Goal: Transaction & Acquisition: Purchase product/service

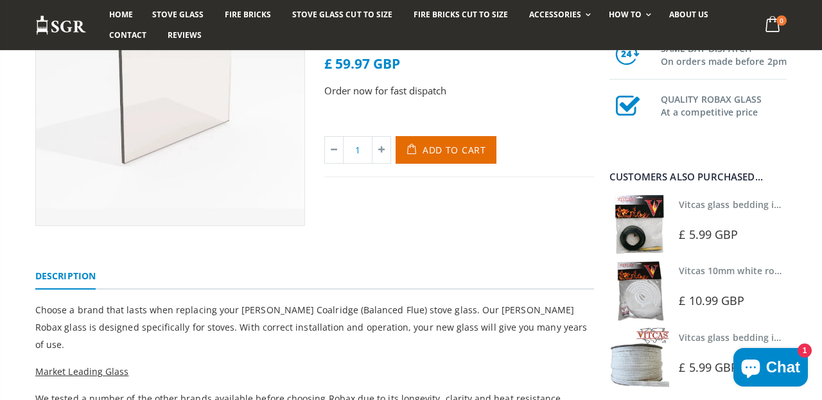
scroll to position [200, 0]
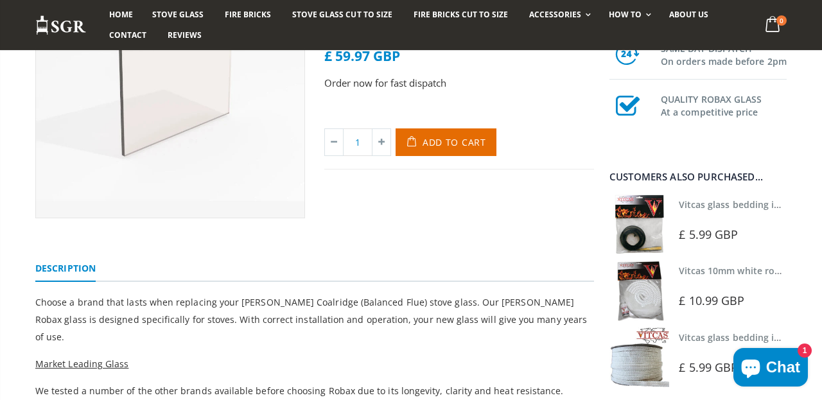
click at [634, 225] on img at bounding box center [639, 224] width 60 height 60
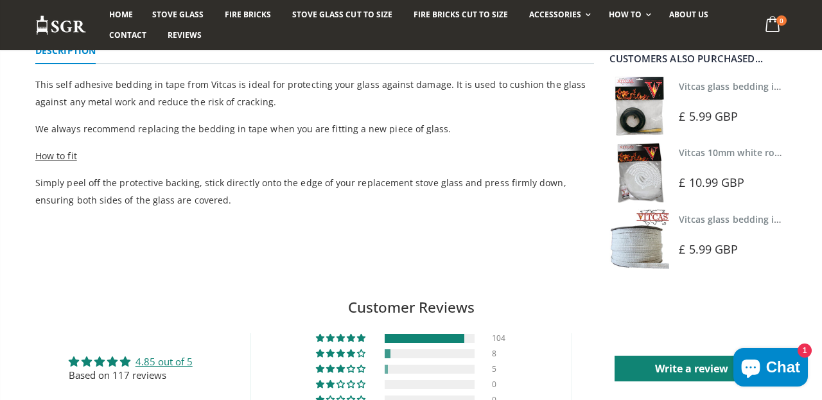
scroll to position [412, 0]
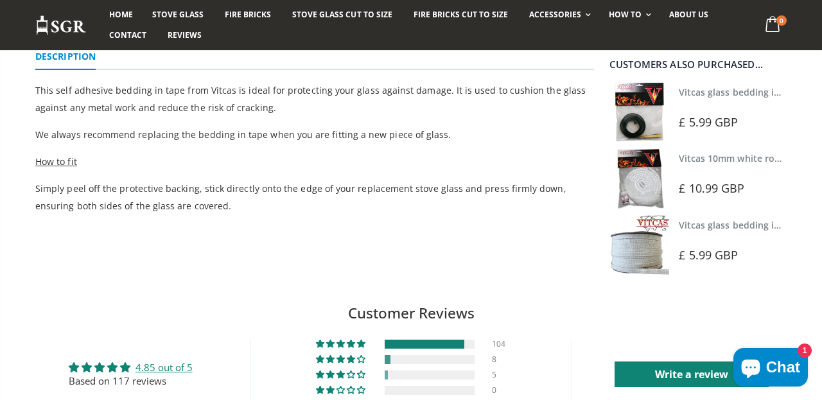
click at [646, 187] on img at bounding box center [639, 178] width 60 height 60
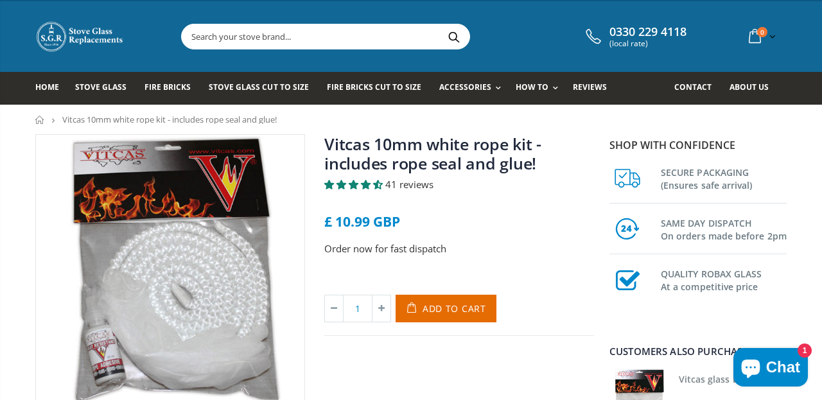
scroll to position [10, 0]
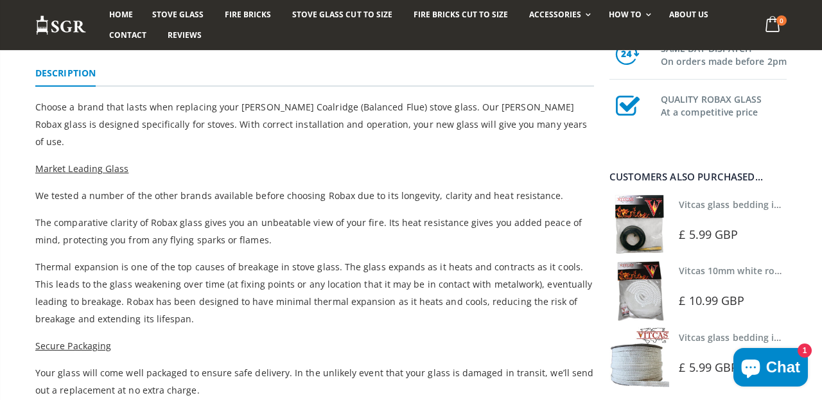
scroll to position [397, 0]
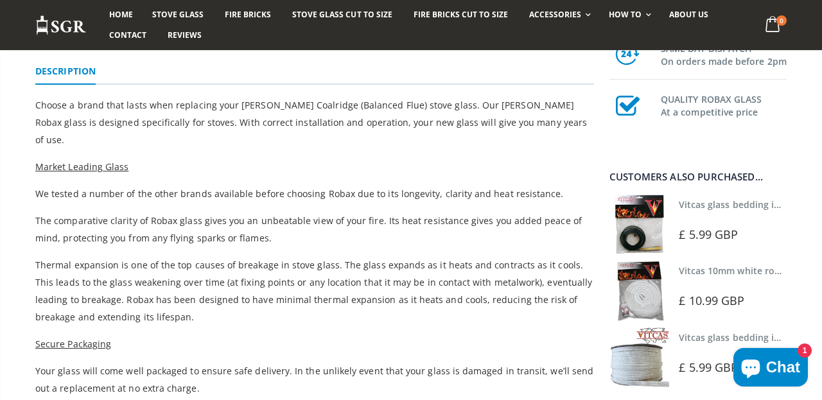
click at [644, 227] on img at bounding box center [639, 224] width 60 height 60
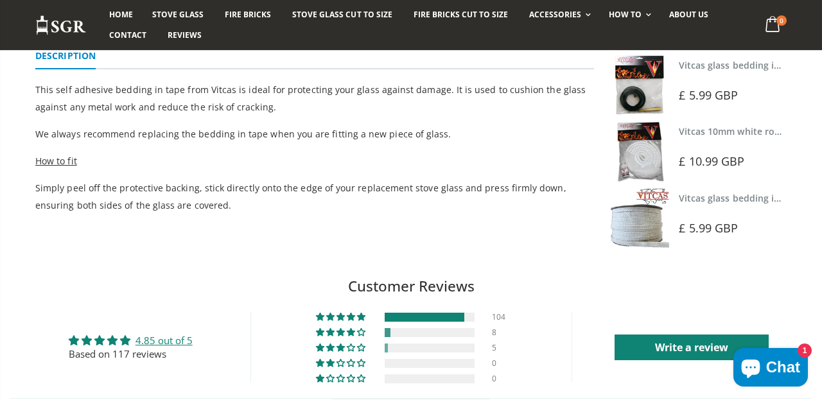
scroll to position [415, 0]
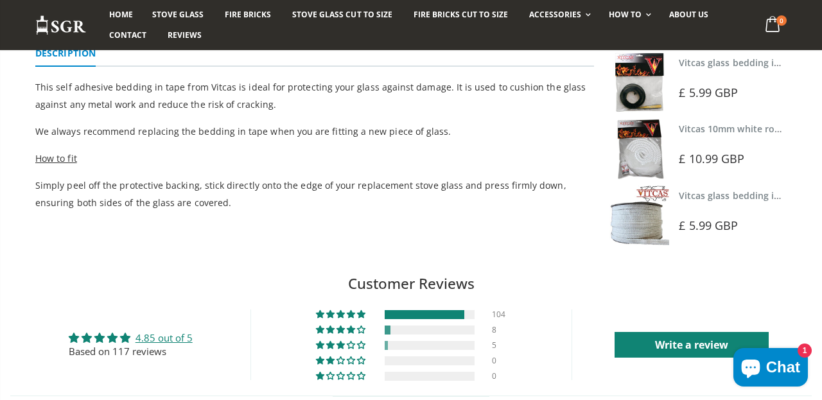
click at [644, 155] on img at bounding box center [639, 149] width 60 height 60
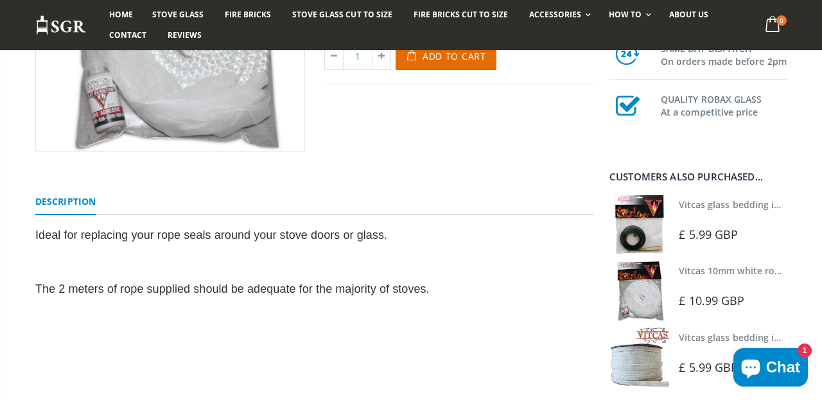
scroll to position [268, 0]
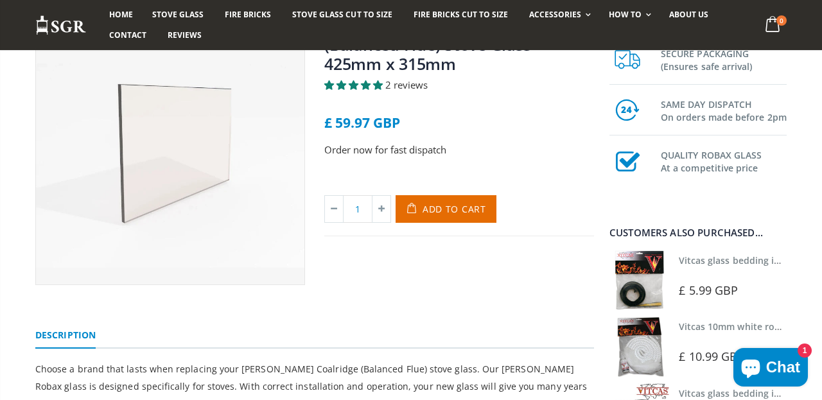
scroll to position [137, 0]
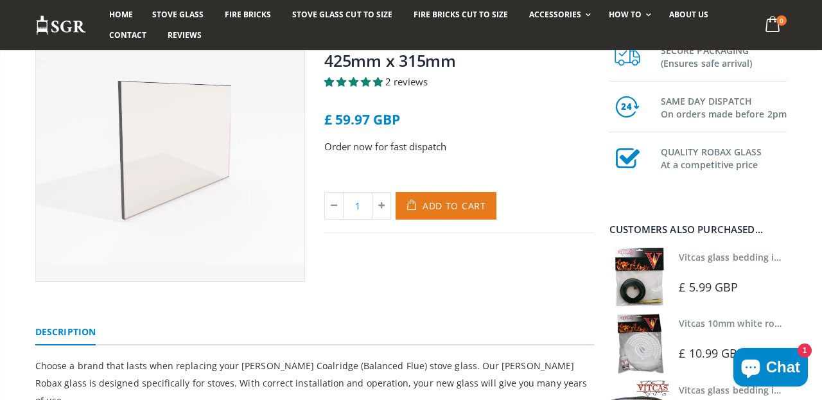
click at [462, 200] on span "Add to Cart" at bounding box center [454, 206] width 64 height 12
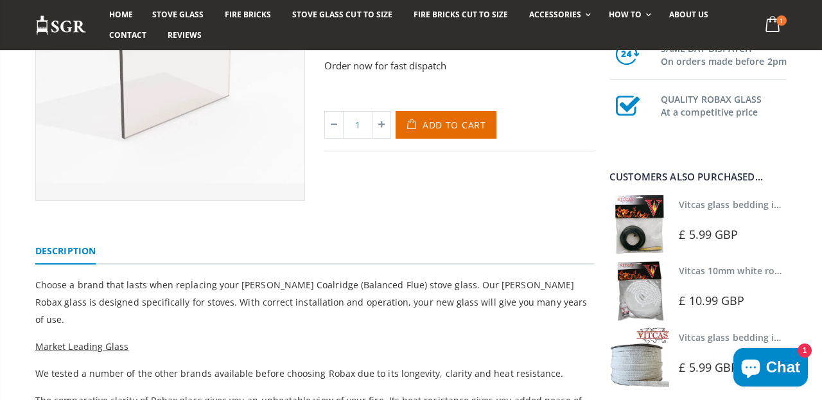
scroll to position [218, 0]
click at [633, 234] on img at bounding box center [639, 224] width 60 height 60
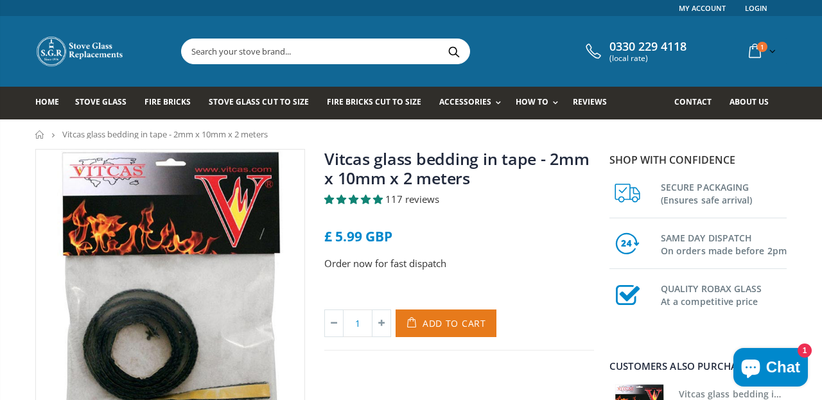
click at [453, 322] on span "Add to Cart" at bounding box center [454, 323] width 64 height 12
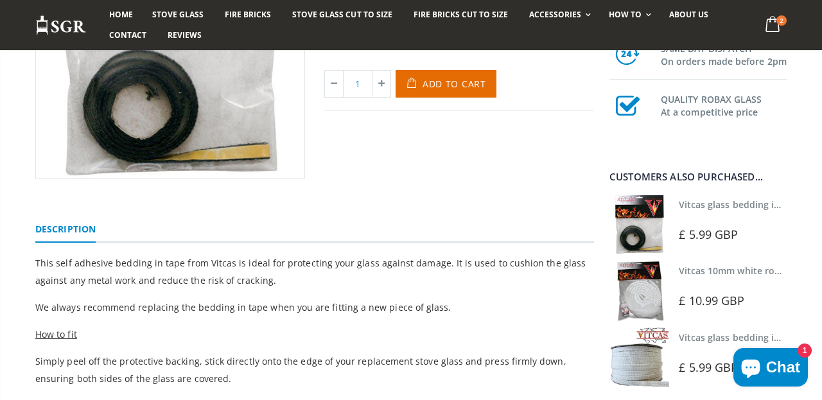
scroll to position [293, 0]
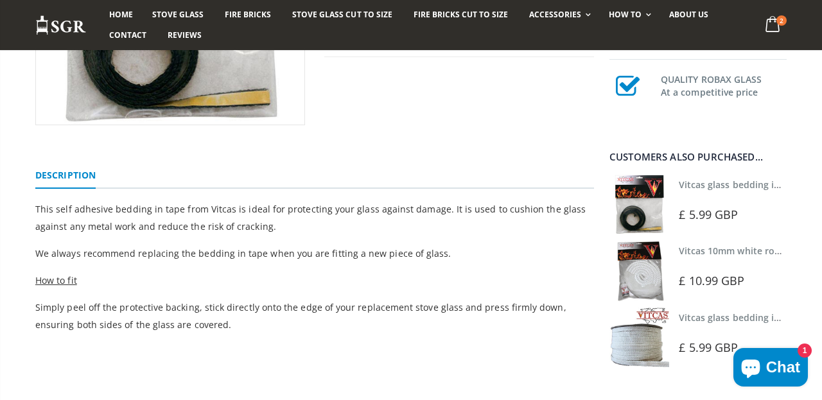
click at [644, 275] on img at bounding box center [639, 271] width 60 height 60
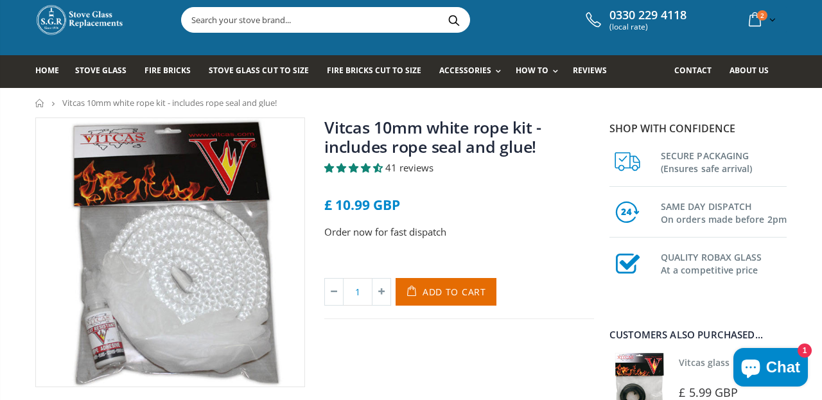
scroll to position [35, 0]
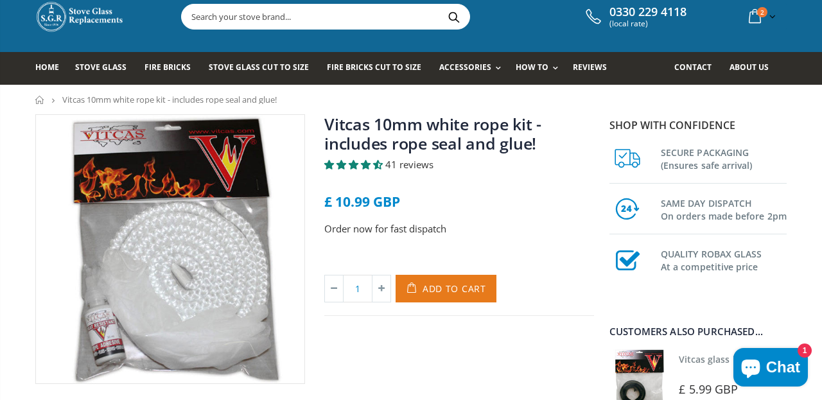
click at [445, 291] on span "Add to Cart" at bounding box center [454, 288] width 64 height 12
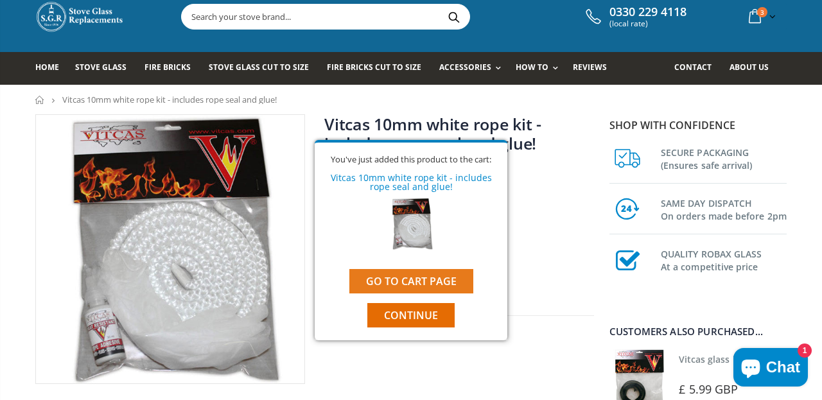
click at [429, 282] on link "Go to cart page" at bounding box center [411, 281] width 124 height 24
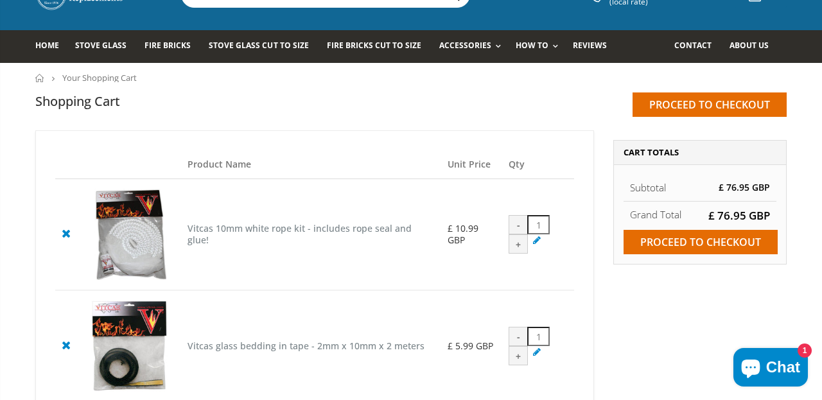
scroll to position [55, 0]
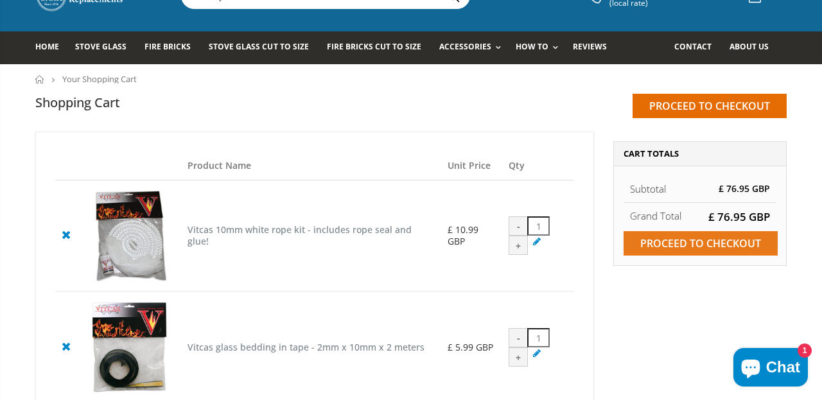
click at [683, 247] on input "Proceed to checkout" at bounding box center [700, 243] width 154 height 24
